Goal: Task Accomplishment & Management: Manage account settings

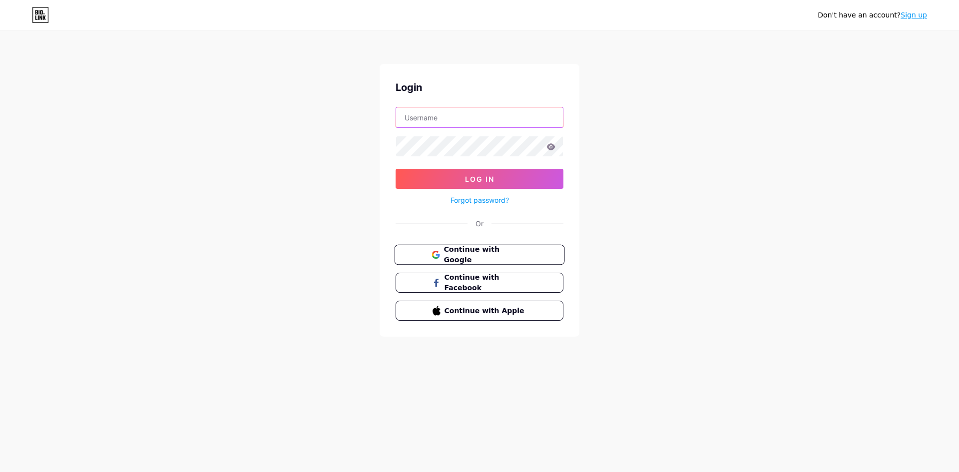
type input "[EMAIL_ADDRESS][DOMAIN_NAME]"
click at [488, 252] on span "Continue with Google" at bounding box center [485, 254] width 83 height 21
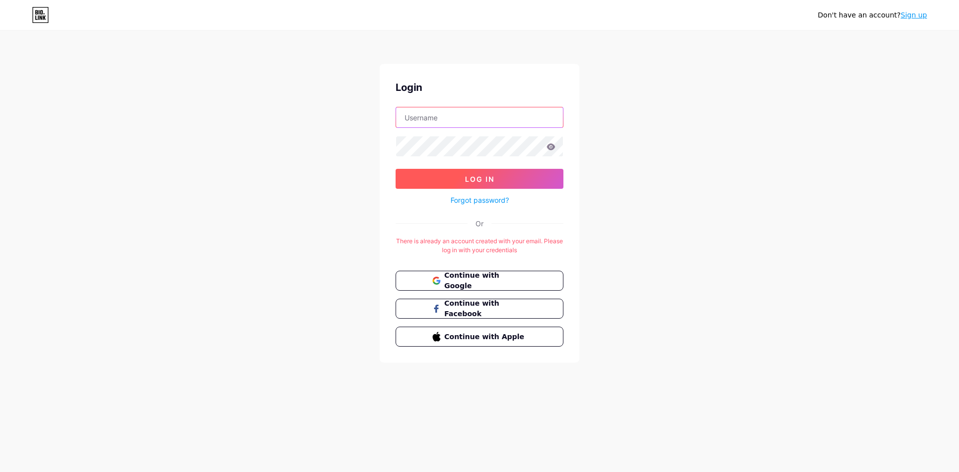
type input "[EMAIL_ADDRESS][DOMAIN_NAME]"
click at [493, 183] on button "Log In" at bounding box center [480, 179] width 168 height 20
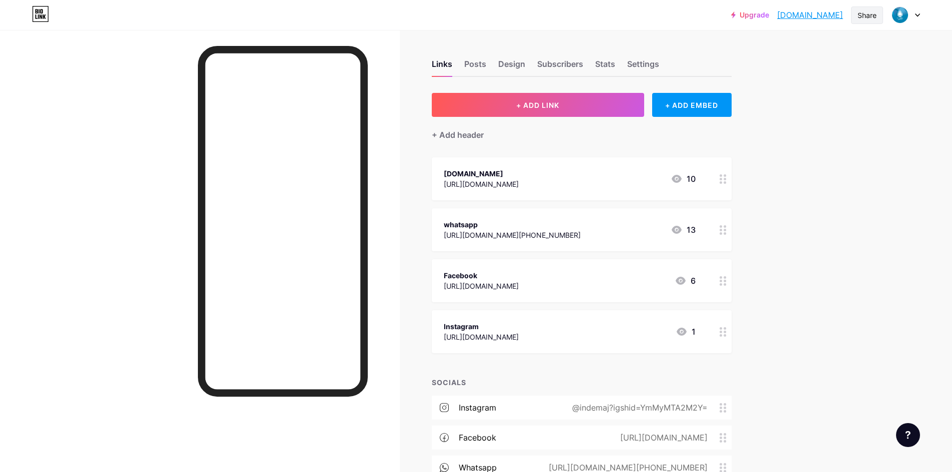
click at [875, 6] on div "Share" at bounding box center [867, 14] width 32 height 17
click at [824, 66] on div "Get my QR code" at bounding box center [807, 75] width 149 height 24
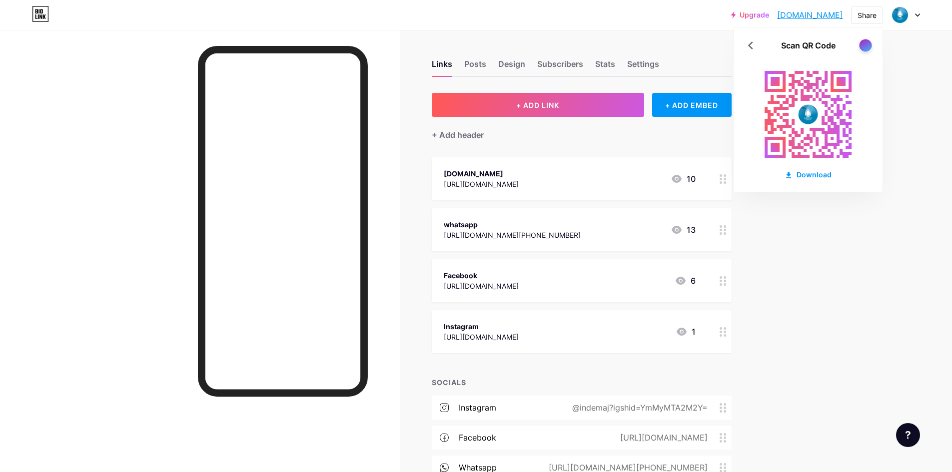
click at [864, 47] on div at bounding box center [865, 45] width 12 height 12
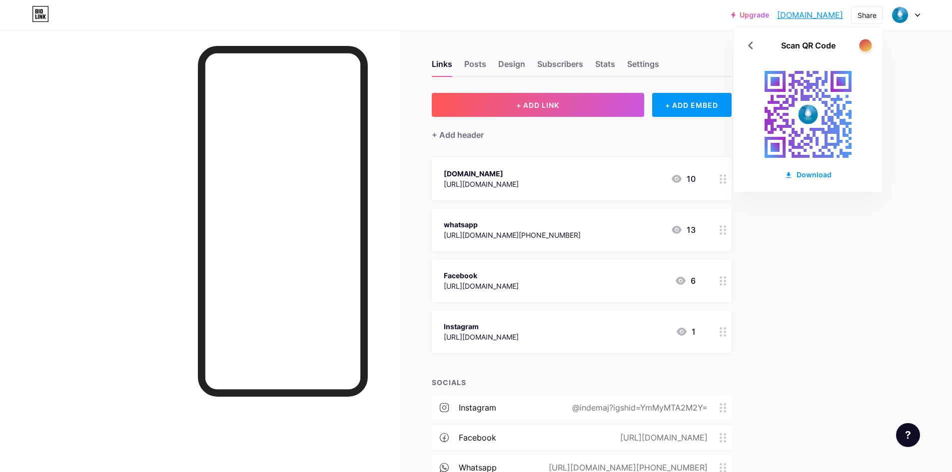
click at [864, 46] on div at bounding box center [865, 45] width 12 height 12
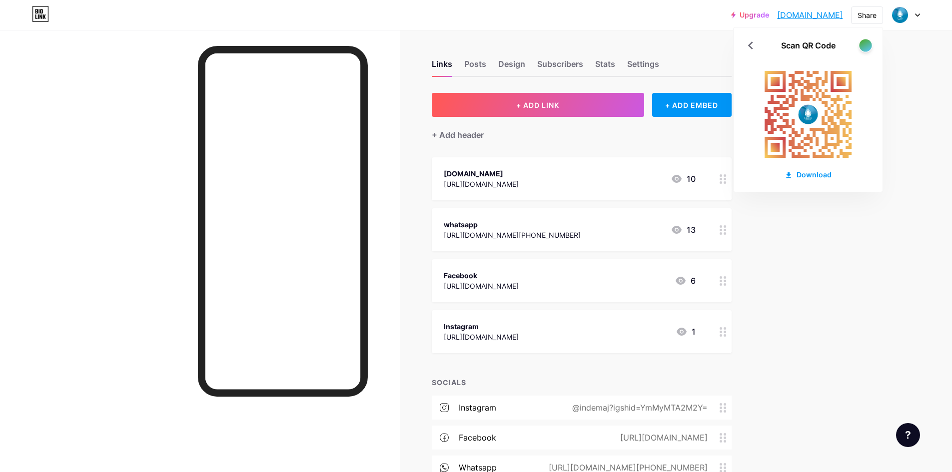
click at [864, 46] on div at bounding box center [865, 45] width 12 height 12
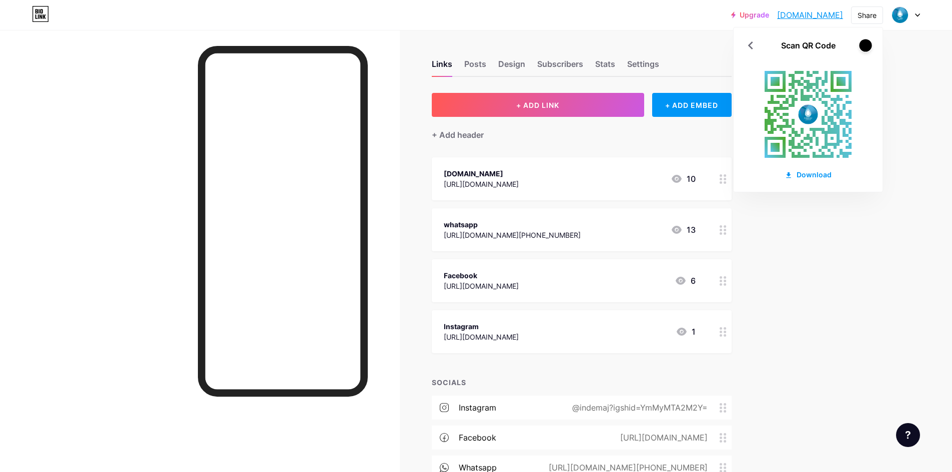
click at [864, 46] on div at bounding box center [865, 45] width 12 height 12
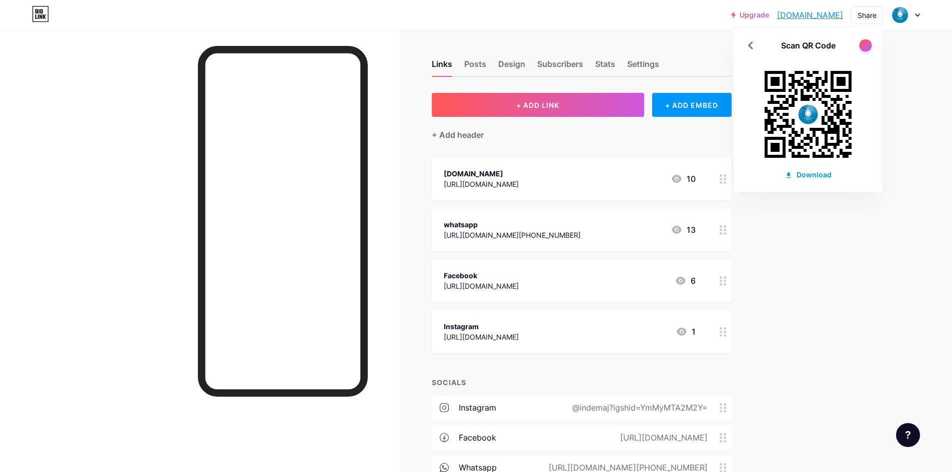
click at [864, 46] on div at bounding box center [865, 45] width 12 height 12
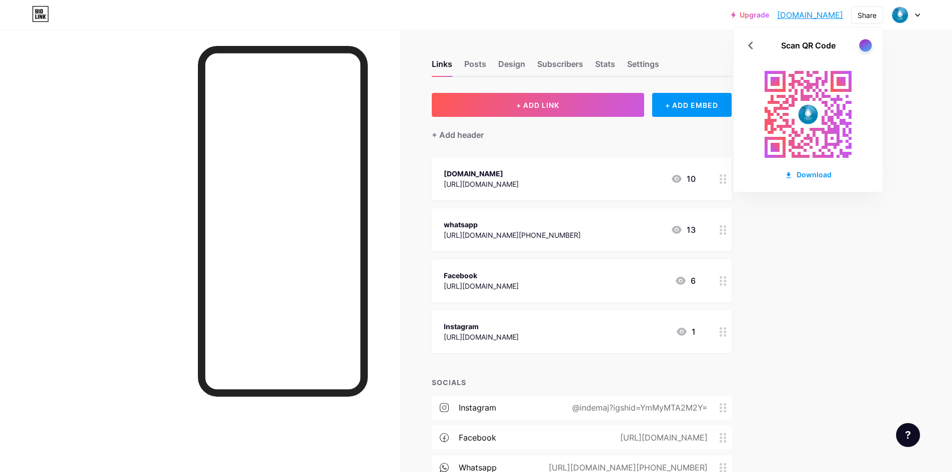
click at [864, 46] on div at bounding box center [865, 45] width 12 height 12
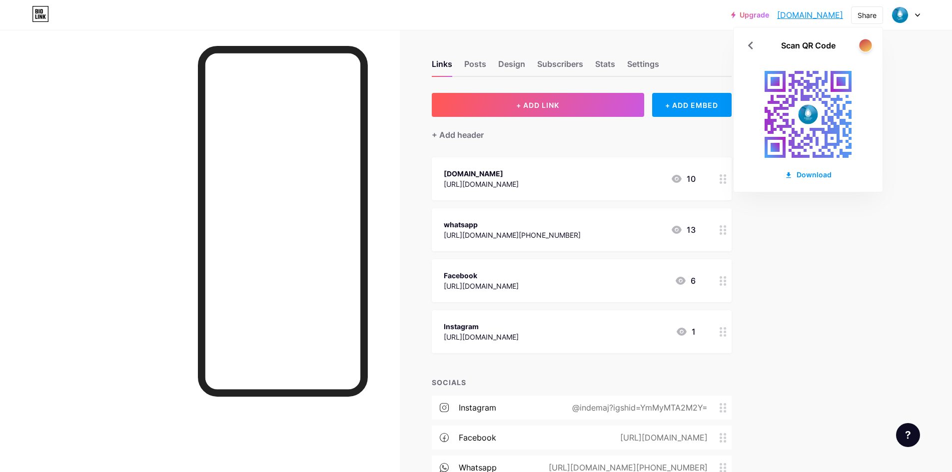
click at [864, 46] on div at bounding box center [865, 45] width 12 height 12
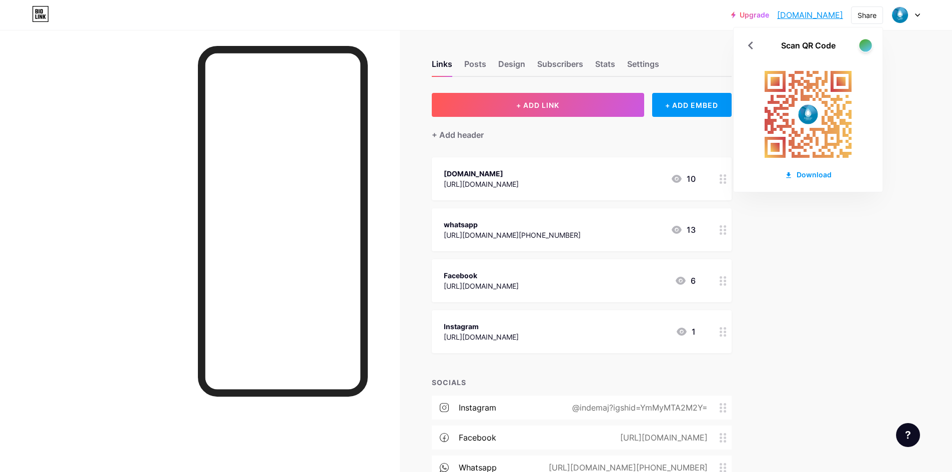
click at [864, 45] on div at bounding box center [865, 45] width 12 height 12
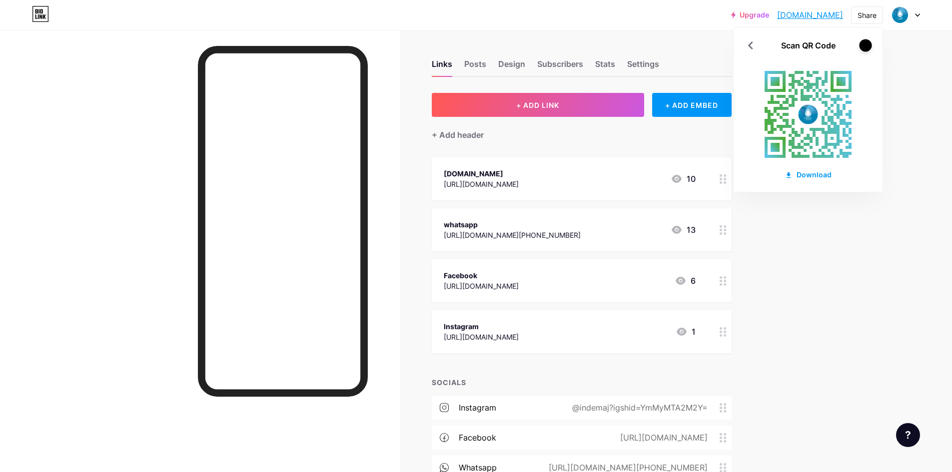
click at [864, 45] on div at bounding box center [865, 45] width 12 height 12
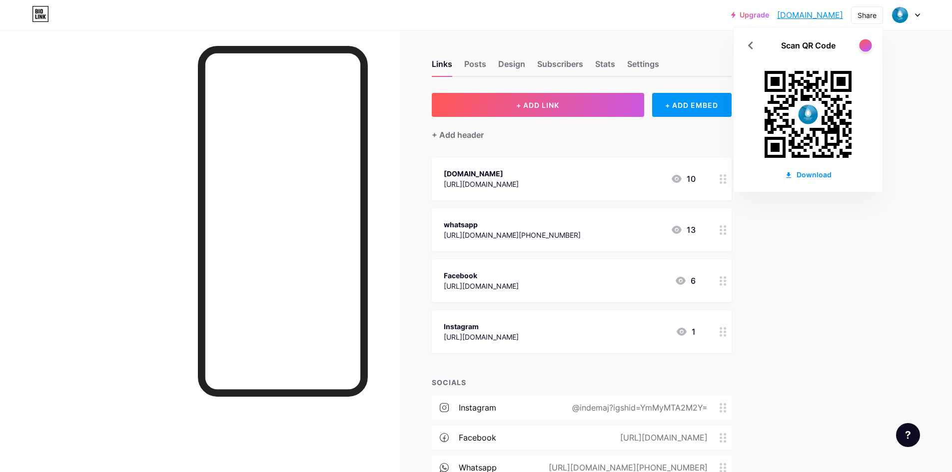
click at [864, 45] on div at bounding box center [865, 45] width 12 height 12
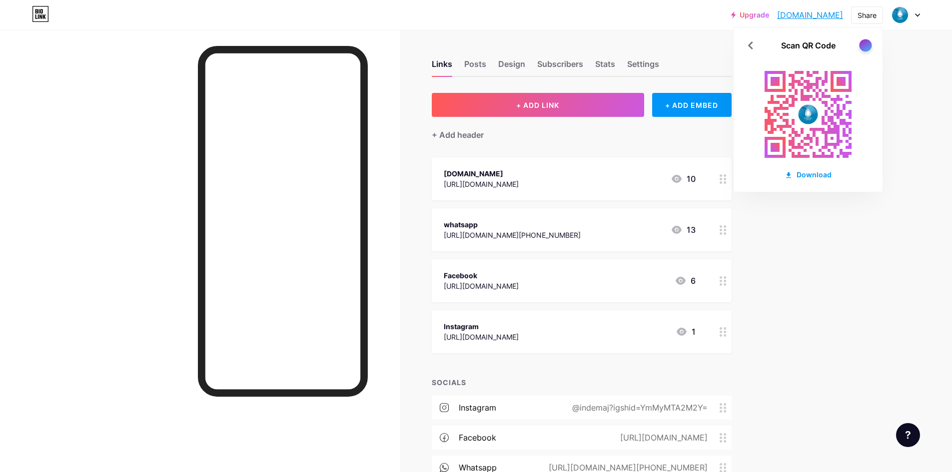
click at [864, 45] on div at bounding box center [865, 45] width 12 height 12
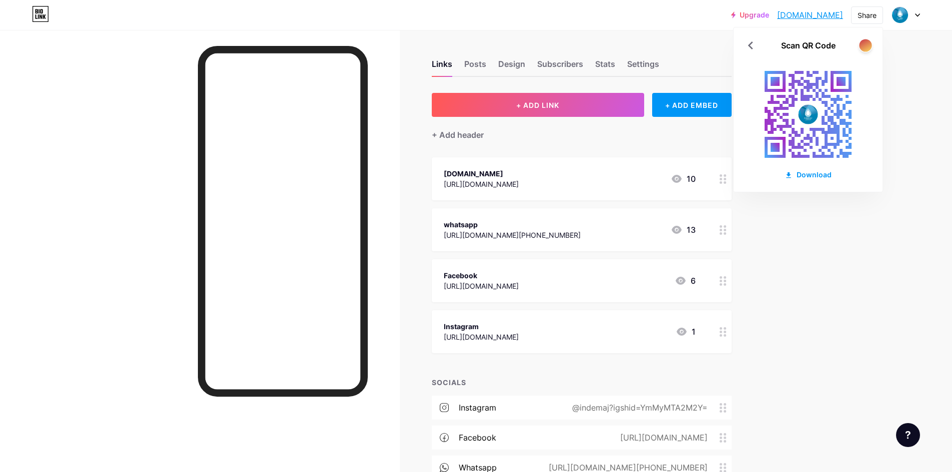
click at [864, 45] on div at bounding box center [865, 45] width 12 height 12
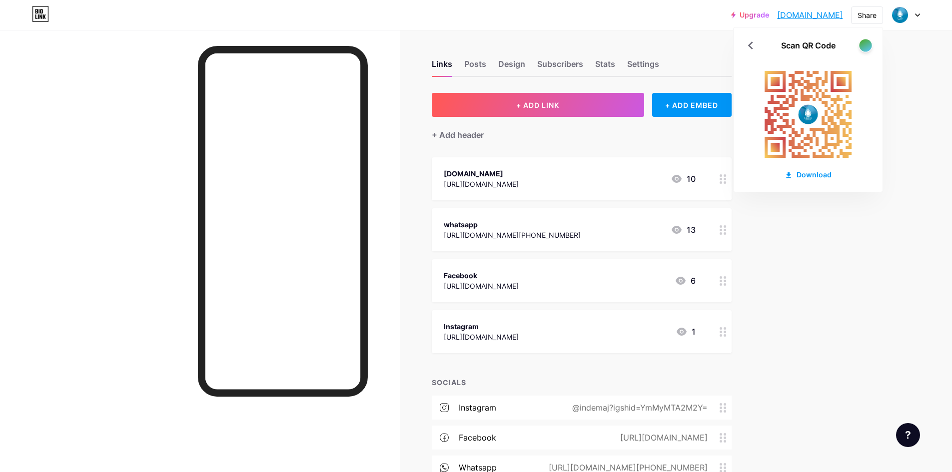
click at [864, 45] on div at bounding box center [865, 45] width 12 height 12
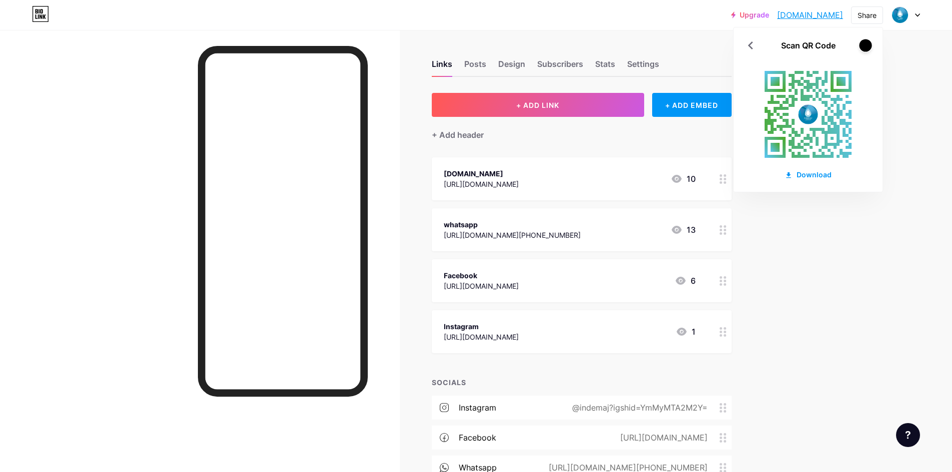
click at [864, 45] on div at bounding box center [865, 45] width 12 height 12
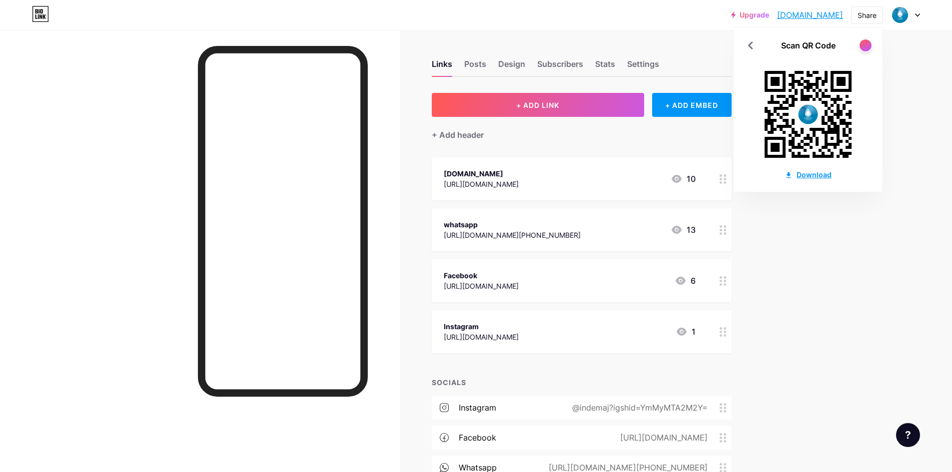
click at [805, 176] on div "Download" at bounding box center [807, 174] width 47 height 10
